Goal: Transaction & Acquisition: Purchase product/service

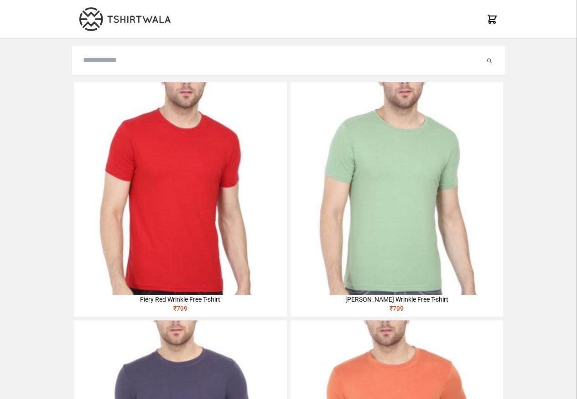
type input "**********"
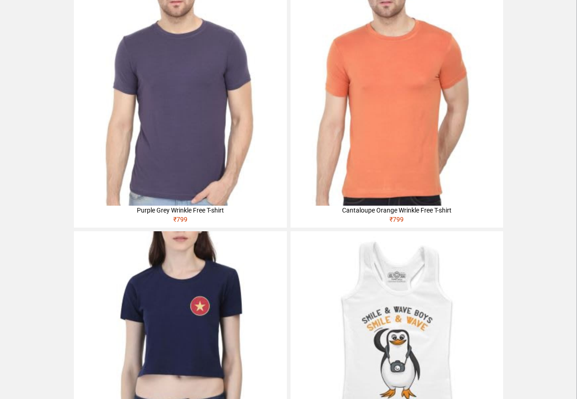
scroll to position [329, 0]
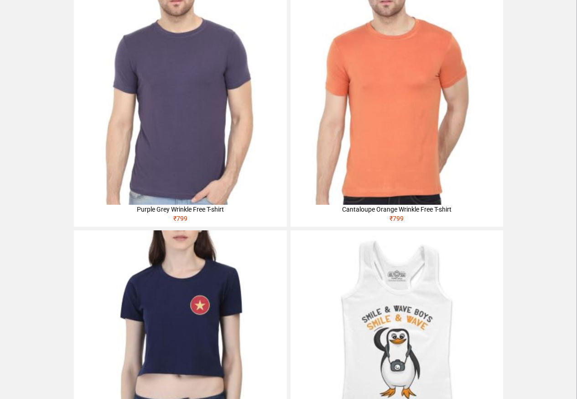
type input "**********"
